Goal: Information Seeking & Learning: Learn about a topic

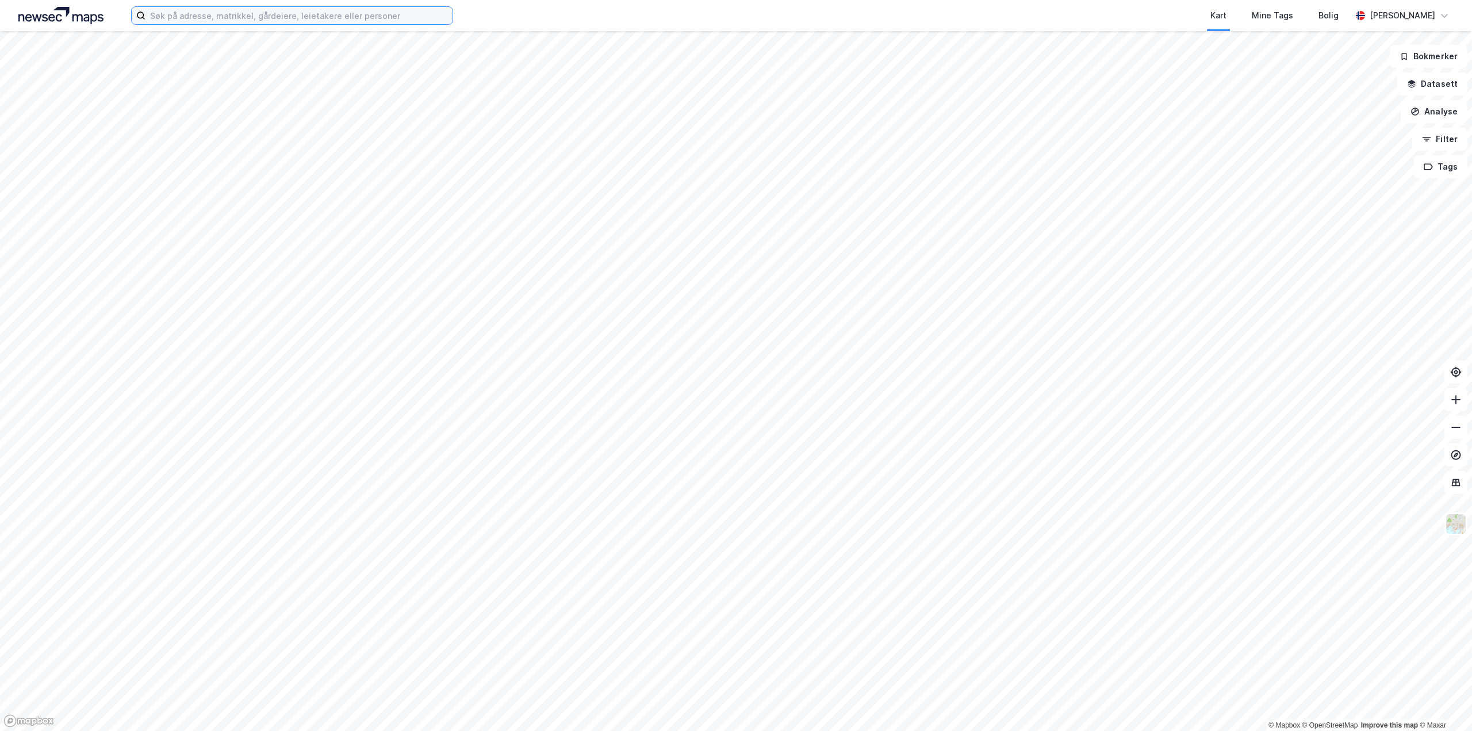
click at [248, 20] on input at bounding box center [298, 15] width 307 height 17
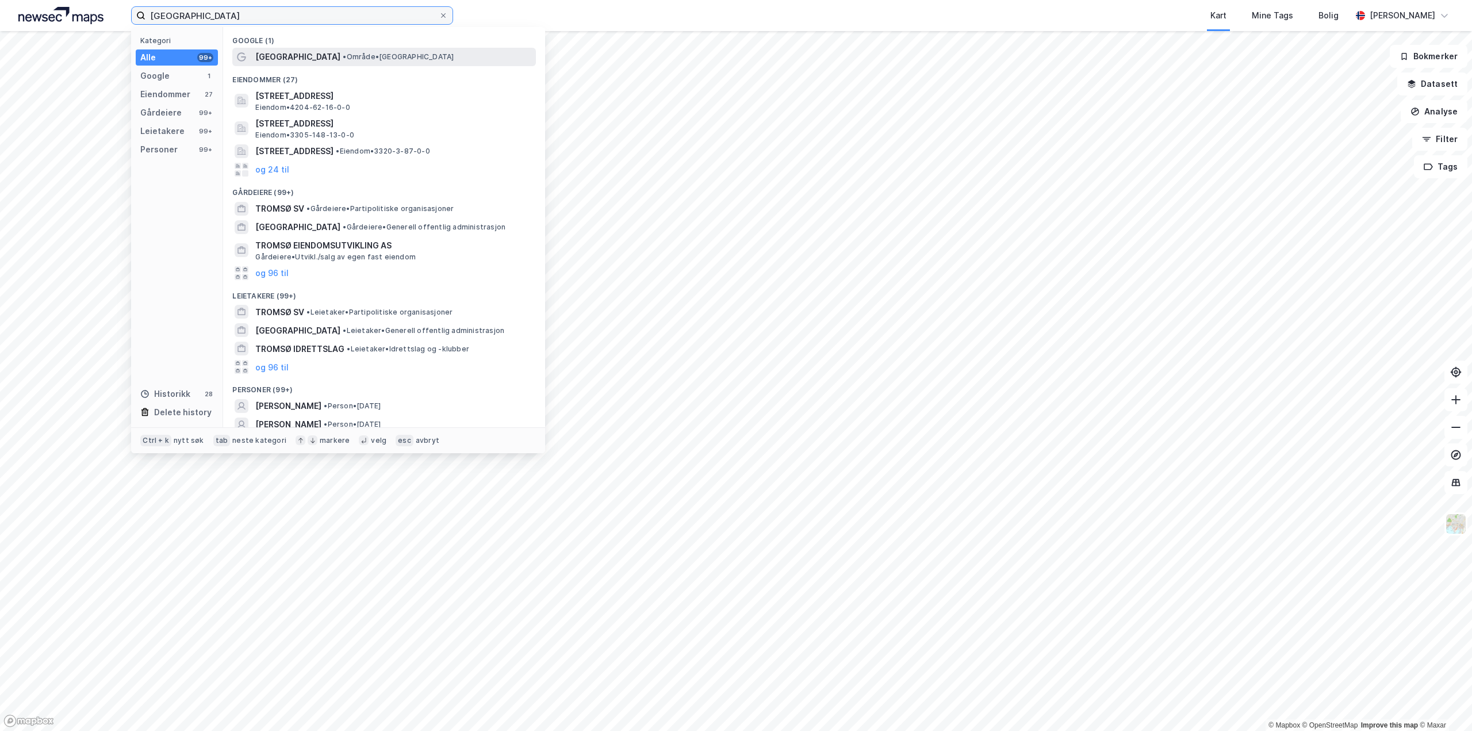
type input "[GEOGRAPHIC_DATA]"
click at [286, 59] on div "[GEOGRAPHIC_DATA] • Område • [GEOGRAPHIC_DATA]" at bounding box center [394, 57] width 278 height 14
